Goal: Complete application form: Complete application form

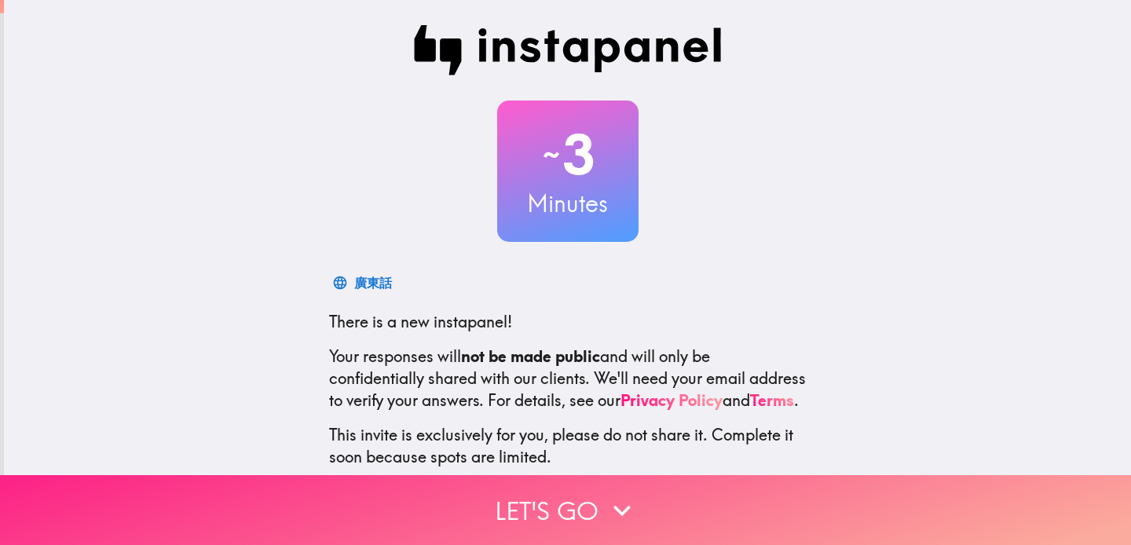
click at [581, 513] on button "Let's go" at bounding box center [565, 510] width 1131 height 70
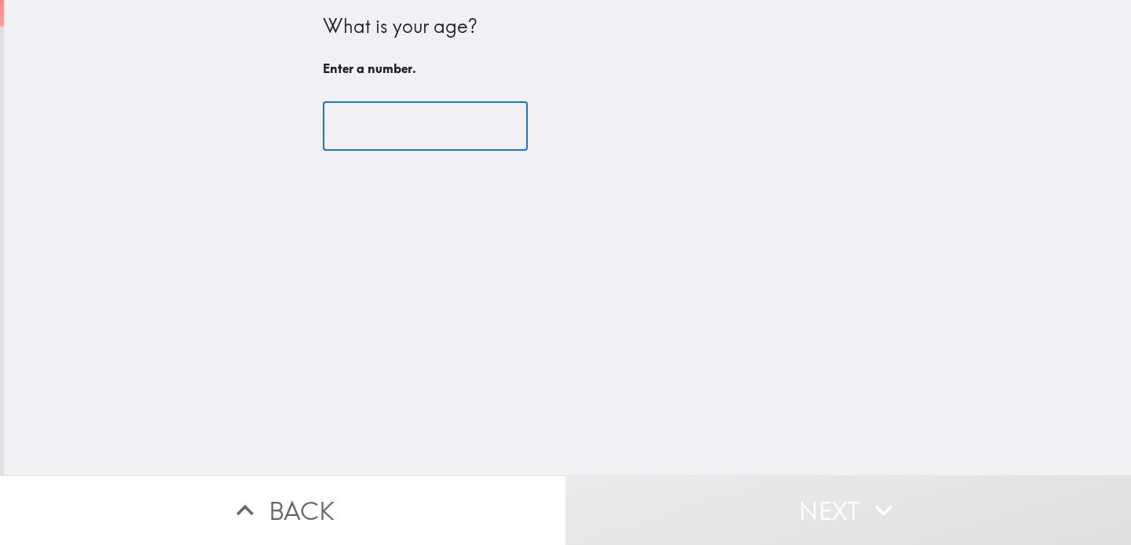
click at [381, 137] on input "number" at bounding box center [425, 126] width 205 height 49
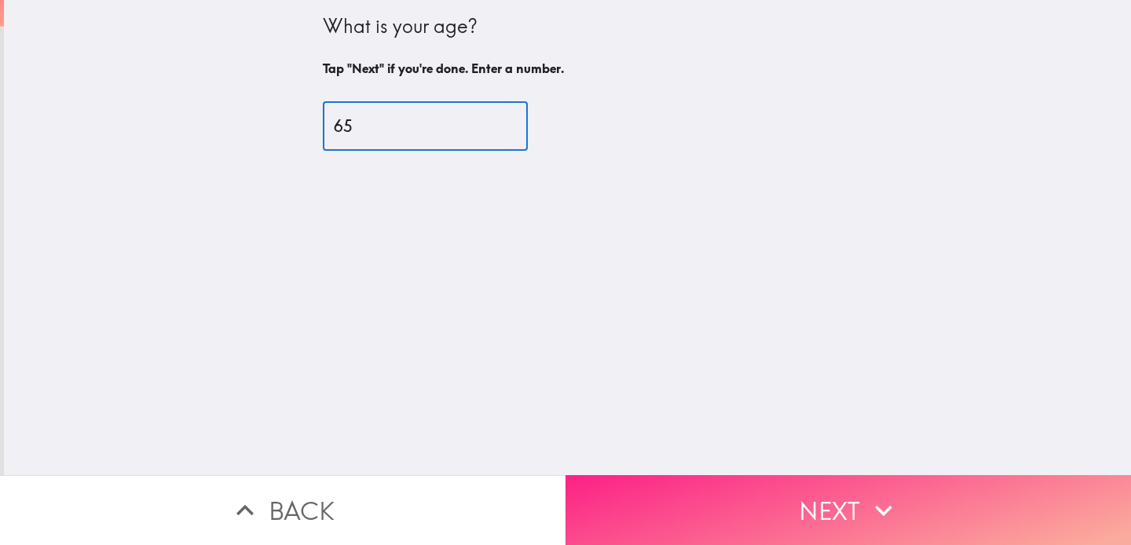
type input "65"
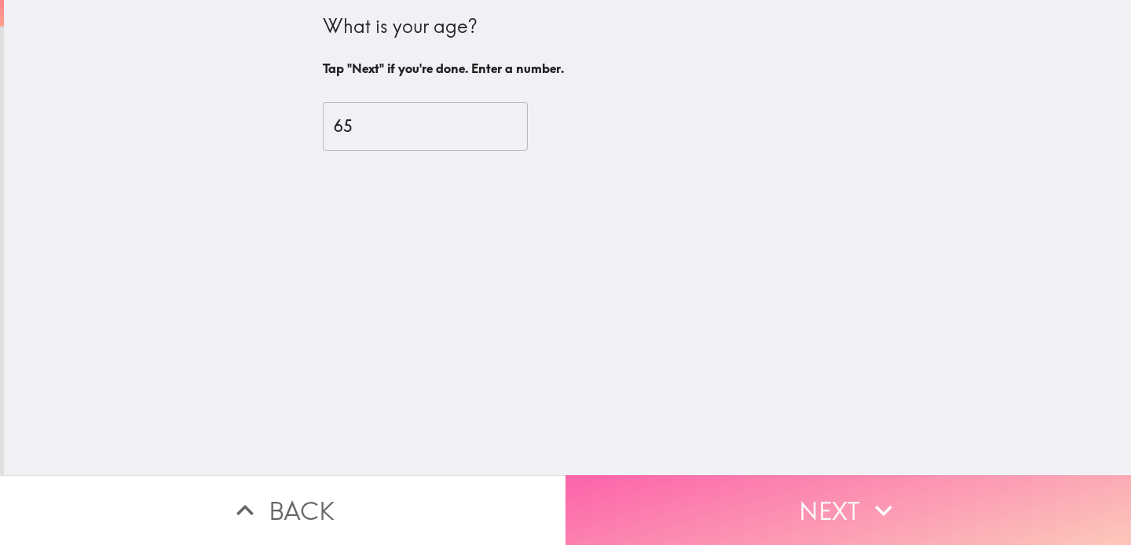
click at [803, 512] on button "Next" at bounding box center [849, 510] width 566 height 70
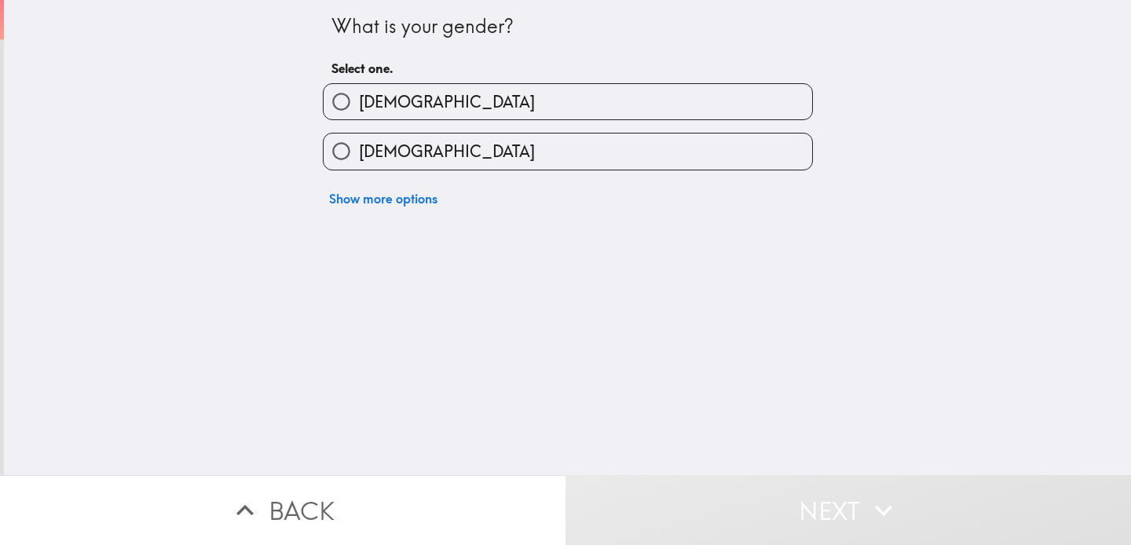
click at [512, 154] on label "[DEMOGRAPHIC_DATA]" at bounding box center [568, 151] width 489 height 35
click at [359, 154] on input "[DEMOGRAPHIC_DATA]" at bounding box center [341, 151] width 35 height 35
radio input "true"
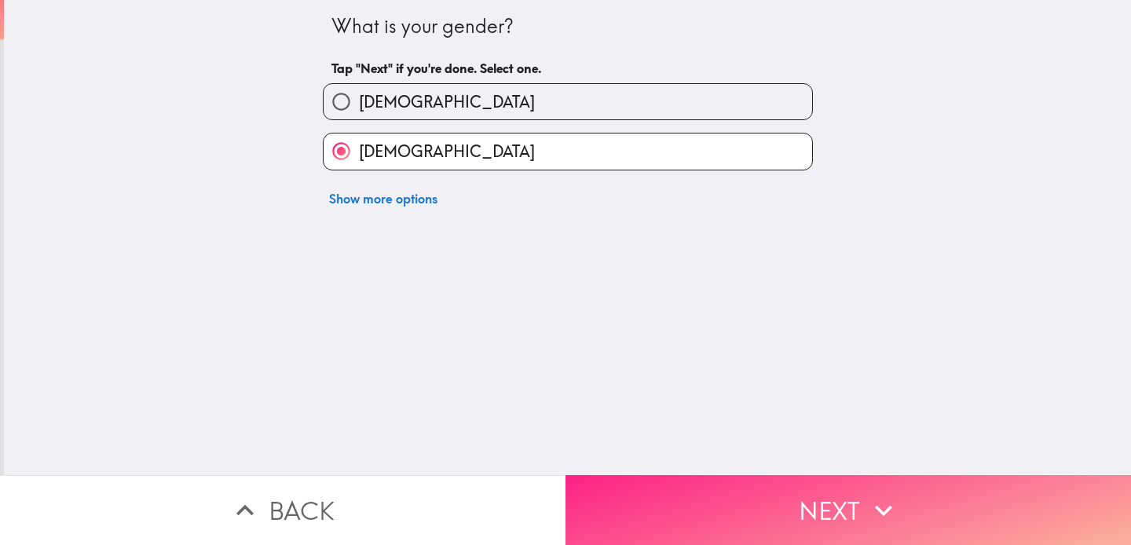
click at [720, 514] on button "Next" at bounding box center [849, 510] width 566 height 70
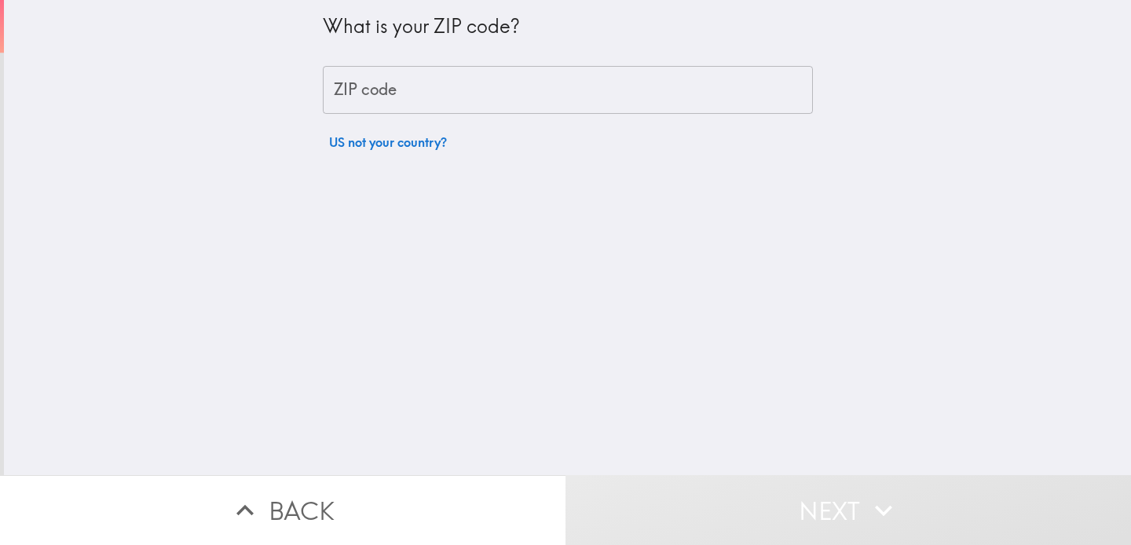
click at [370, 93] on input "ZIP code" at bounding box center [568, 90] width 490 height 49
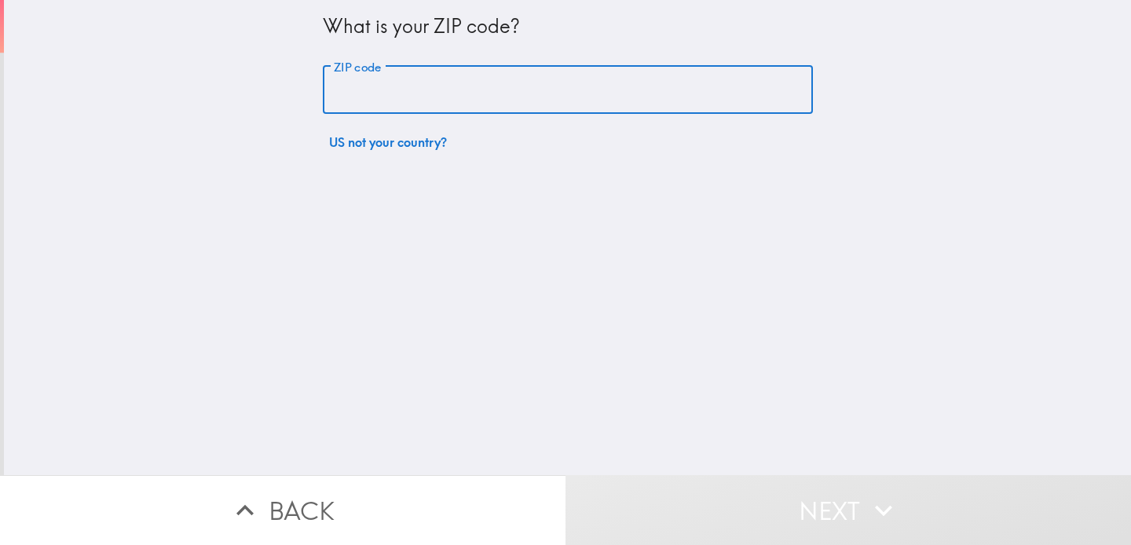
type input "07022"
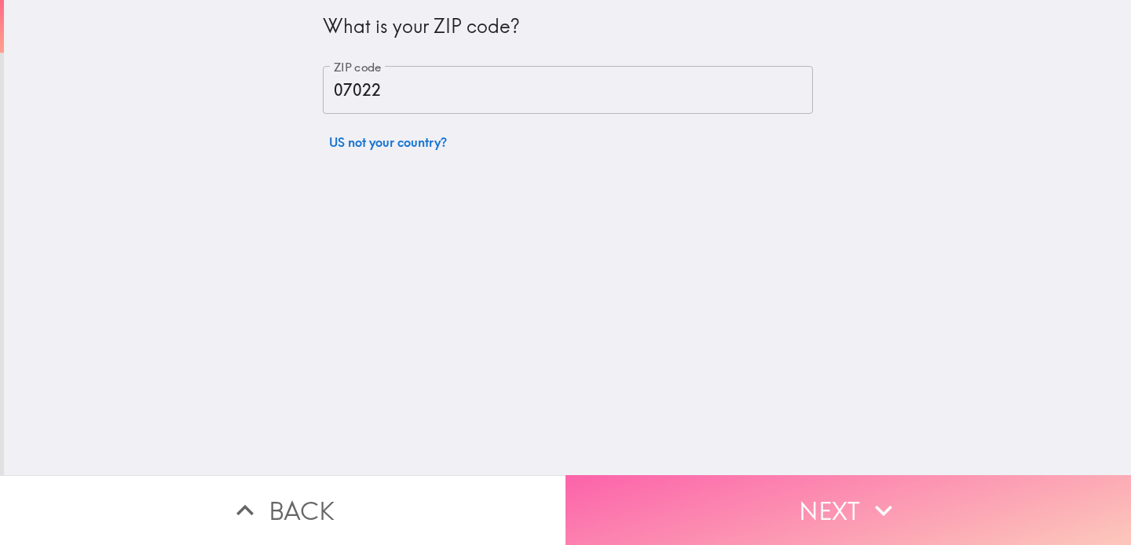
click at [839, 510] on button "Next" at bounding box center [849, 510] width 566 height 70
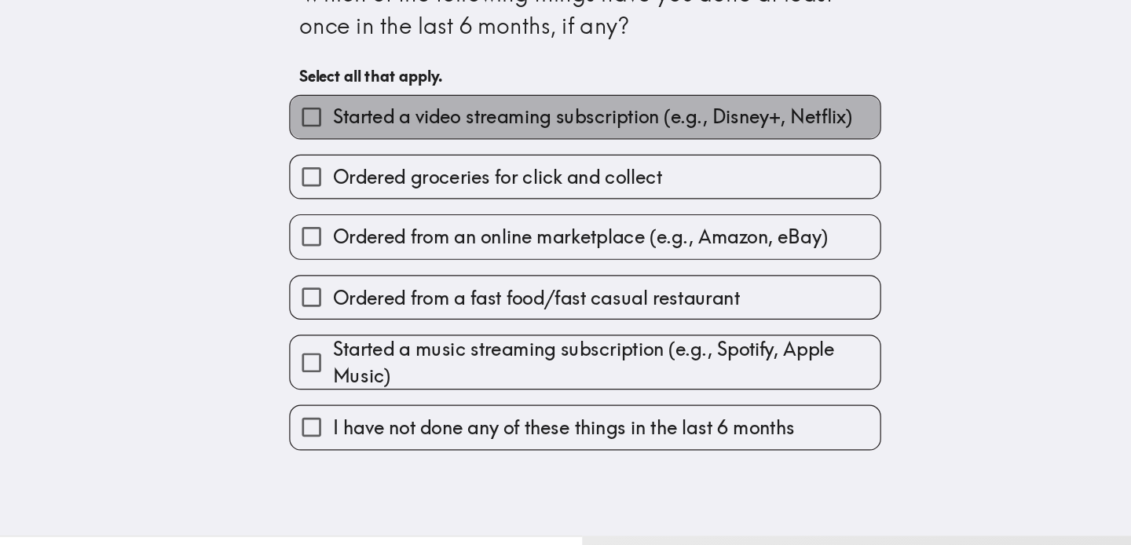
click at [579, 126] on span "Started a video streaming subscription (e.g., Disney+, Netflix)" at bounding box center [574, 128] width 431 height 22
click at [359, 126] on input "Started a video streaming subscription (e.g., Disney+, Netflix)" at bounding box center [341, 128] width 35 height 35
checkbox input "true"
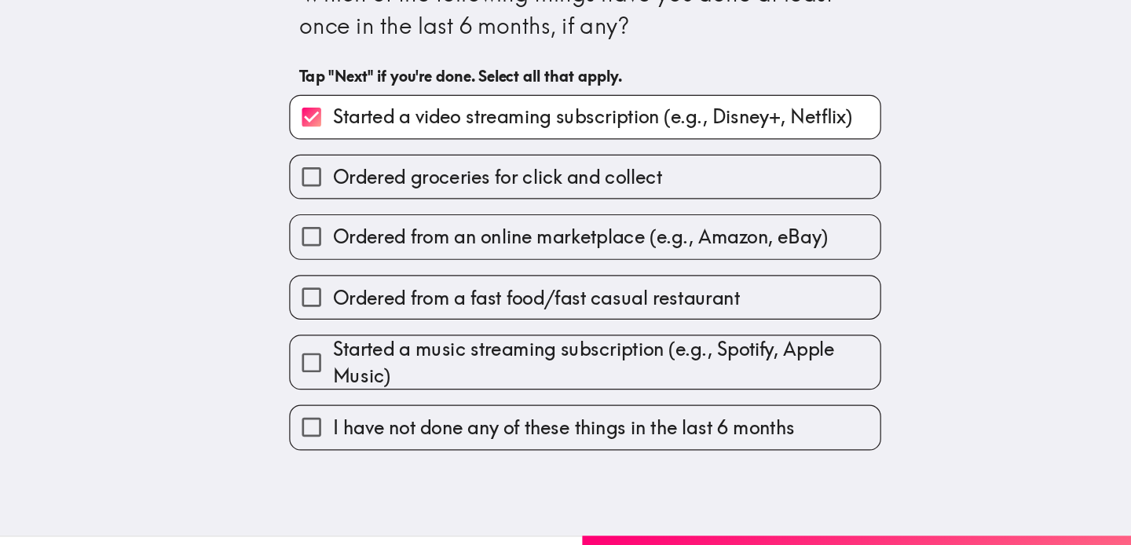
click at [437, 229] on span "Ordered from an online marketplace (e.g., Amazon, eBay)" at bounding box center [564, 228] width 410 height 22
click at [359, 229] on input "Ordered from an online marketplace (e.g., Amazon, eBay)" at bounding box center [341, 227] width 35 height 35
checkbox input "true"
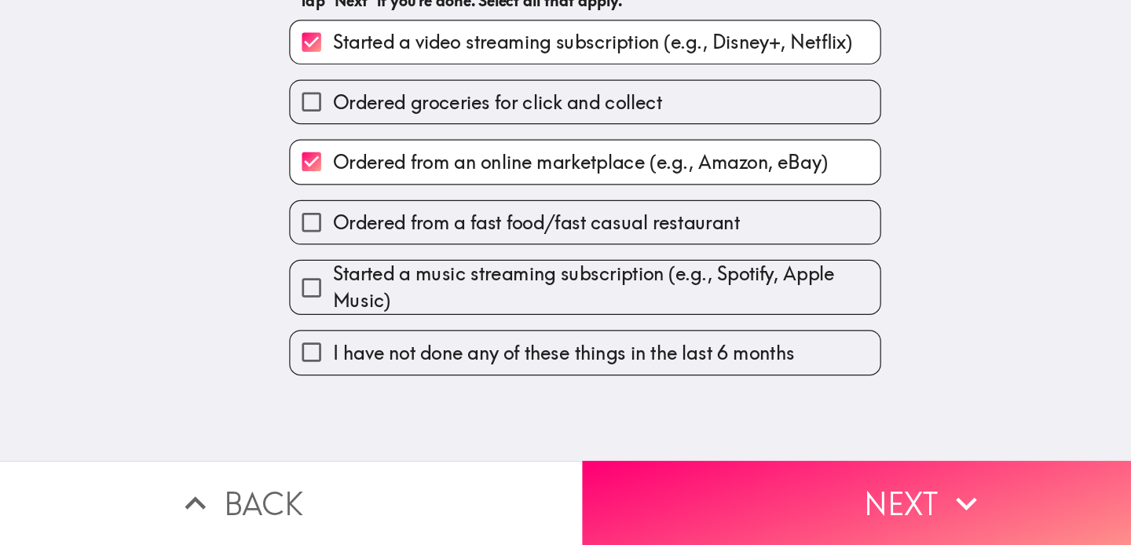
click at [420, 285] on span "Ordered from a fast food/fast casual restaurant" at bounding box center [527, 278] width 337 height 22
click at [359, 285] on input "Ordered from a fast food/fast casual restaurant" at bounding box center [341, 277] width 35 height 35
checkbox input "true"
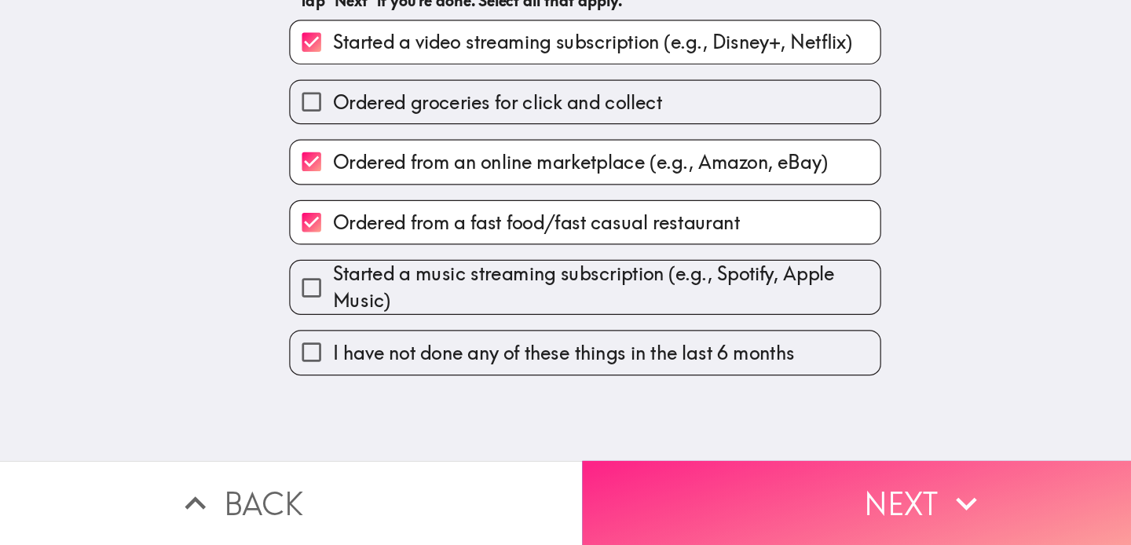
click at [658, 508] on button "Next" at bounding box center [849, 510] width 566 height 70
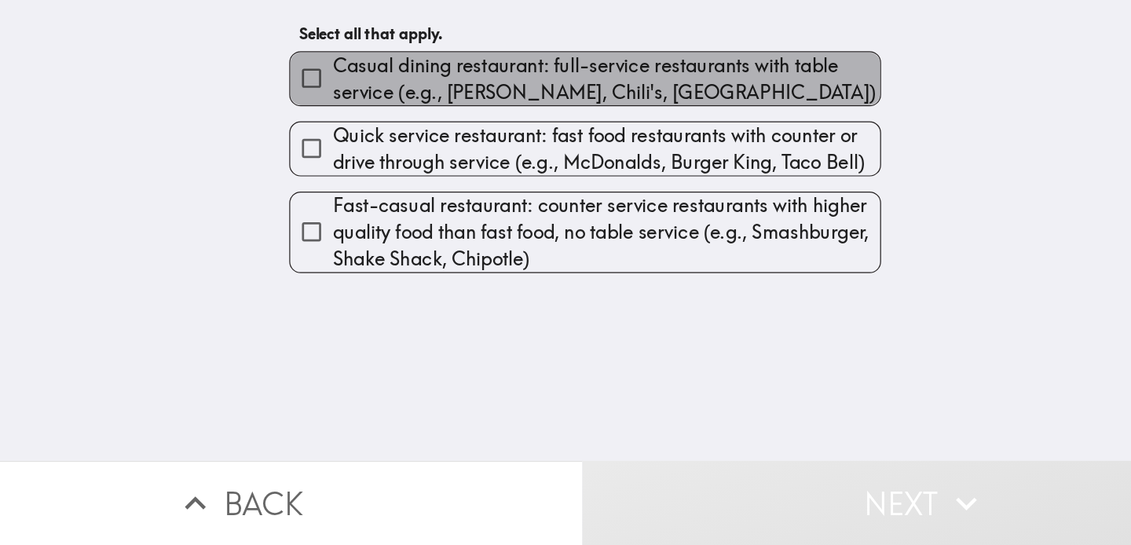
click at [420, 156] on span "Casual dining restaurant: full-service restaurants with table service (e.g., [P…" at bounding box center [585, 159] width 453 height 44
click at [359, 156] on input "Casual dining restaurant: full-service restaurants with table service (e.g., [P…" at bounding box center [341, 158] width 35 height 35
checkbox input "true"
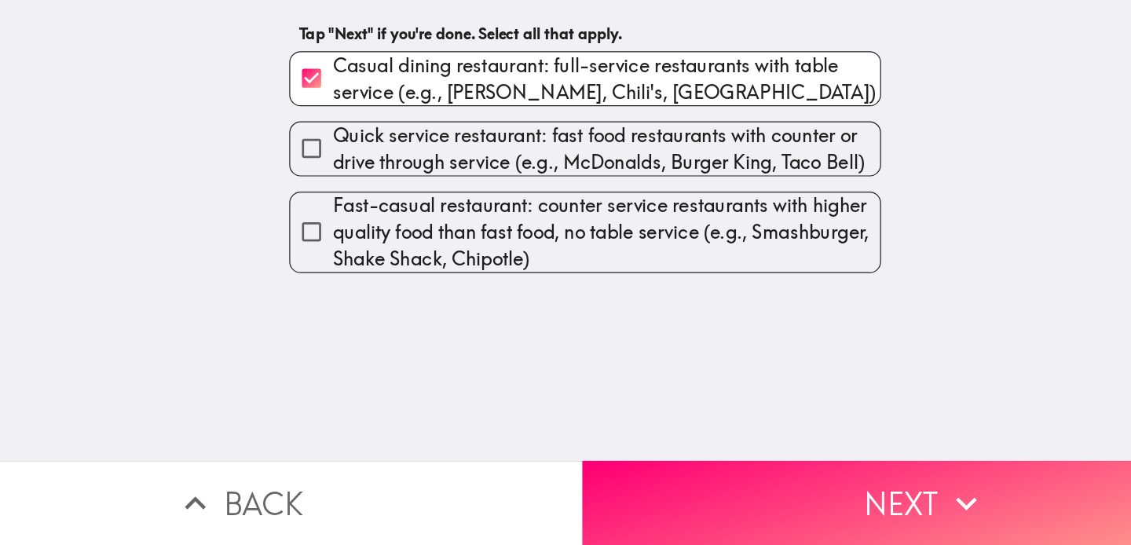
click at [436, 215] on span "Quick service restaurant: fast food restaurants with counter or drive through s…" at bounding box center [585, 217] width 453 height 44
click at [359, 215] on input "Quick service restaurant: fast food restaurants with counter or drive through s…" at bounding box center [341, 216] width 35 height 35
checkbox input "true"
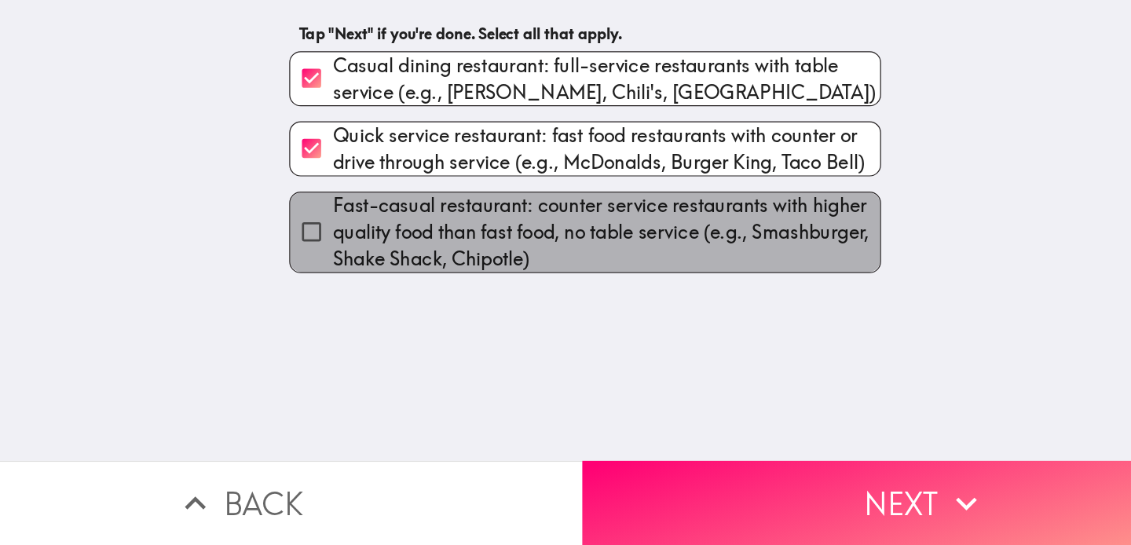
click at [460, 303] on span "Fast-casual restaurant: counter service restaurants with higher quality food th…" at bounding box center [585, 286] width 453 height 66
click at [359, 303] on input "Fast-casual restaurant: counter service restaurants with higher quality food th…" at bounding box center [341, 285] width 35 height 35
checkbox input "true"
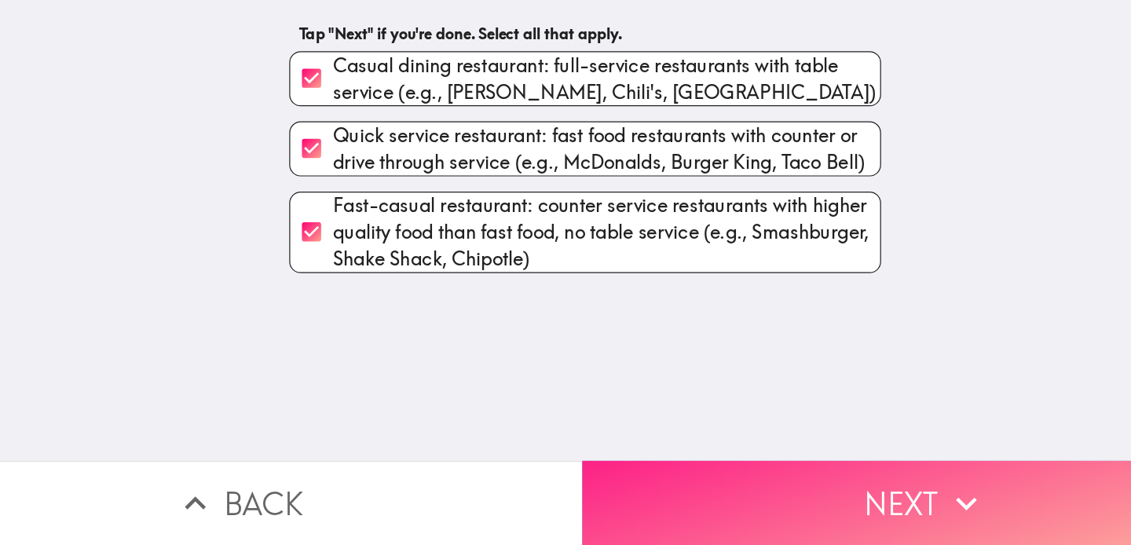
click at [682, 526] on button "Next" at bounding box center [849, 510] width 566 height 70
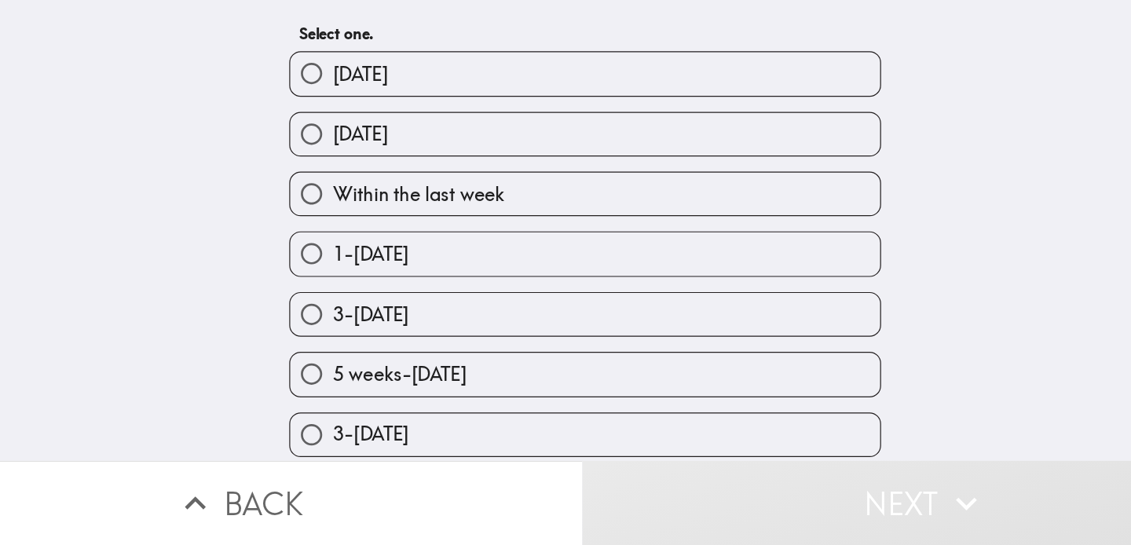
click at [482, 449] on label "3-[DATE]" at bounding box center [568, 453] width 489 height 35
click at [359, 449] on input "3-[DATE]" at bounding box center [341, 453] width 35 height 35
radio input "true"
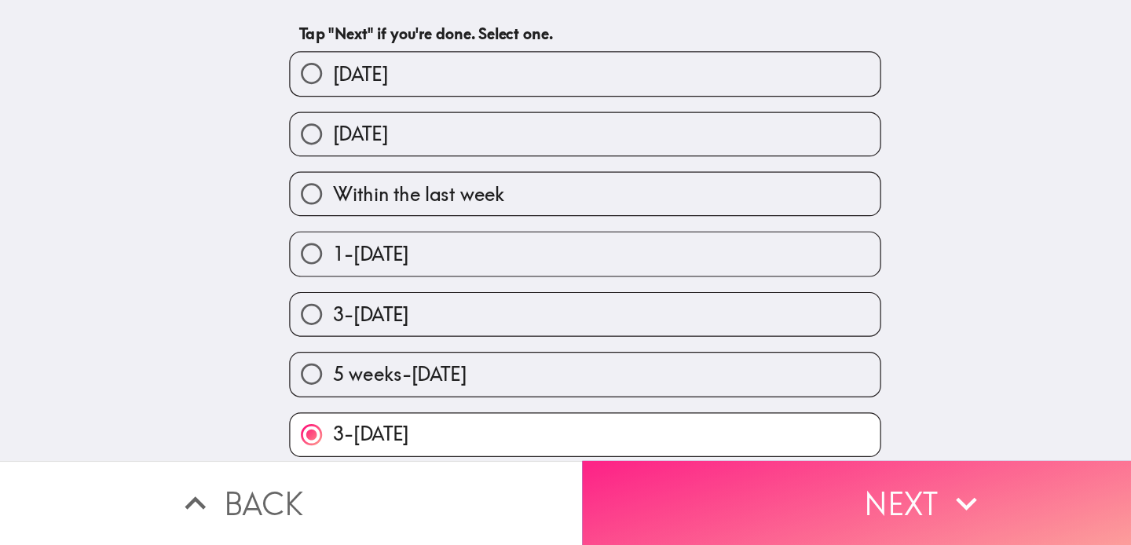
click at [725, 522] on button "Next" at bounding box center [849, 510] width 566 height 70
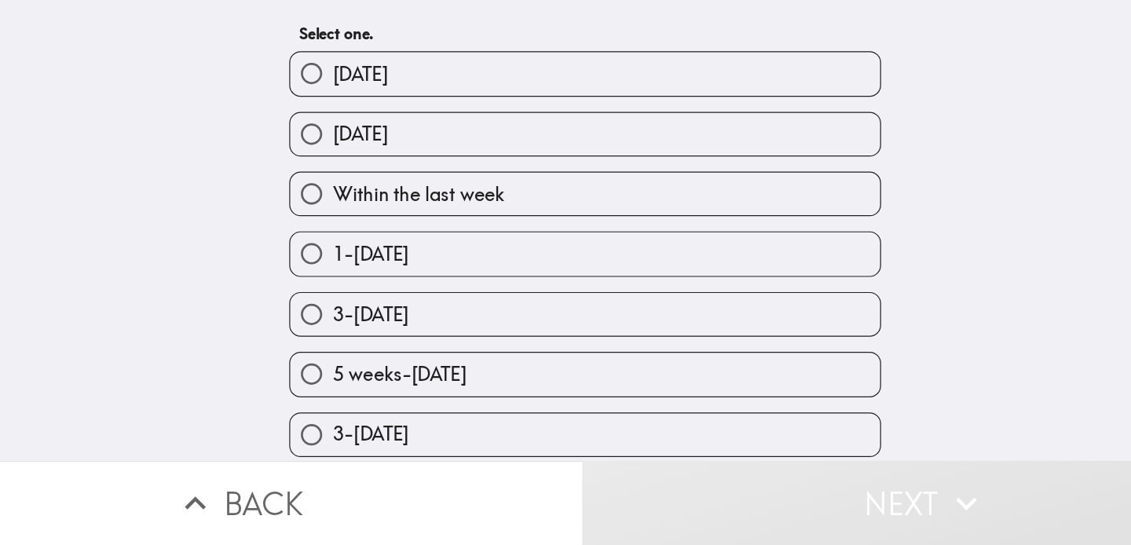
click at [470, 402] on span "5 weeks-[DATE]" at bounding box center [414, 404] width 111 height 22
click at [359, 402] on input "5 weeks-[DATE]" at bounding box center [341, 403] width 35 height 35
radio input "true"
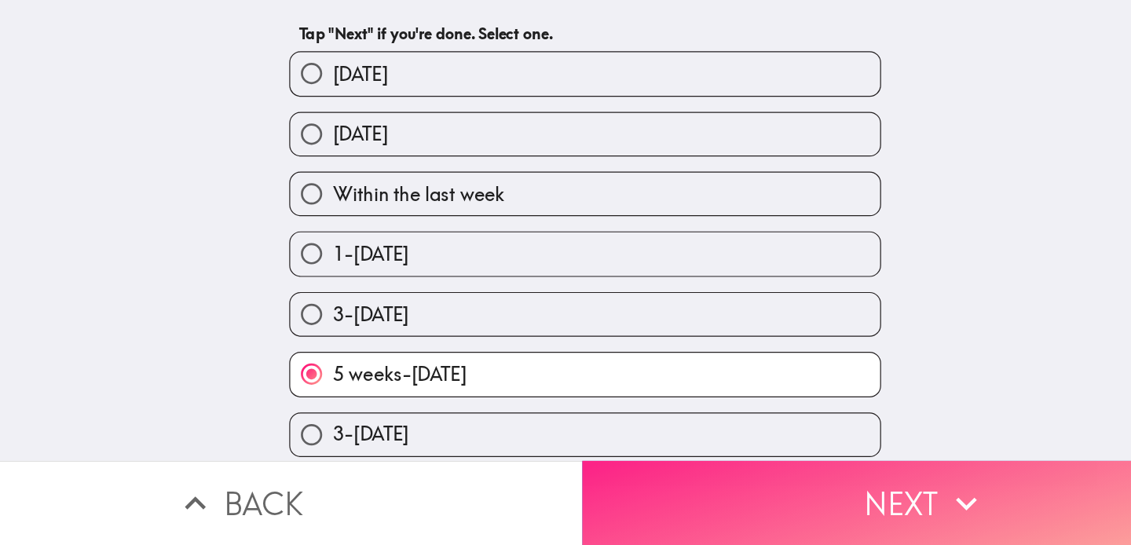
click at [739, 510] on button "Next" at bounding box center [849, 510] width 566 height 70
